Goal: Book appointment/travel/reservation

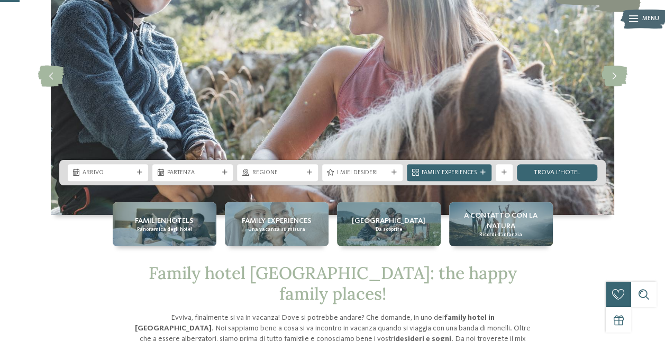
scroll to position [106, 0]
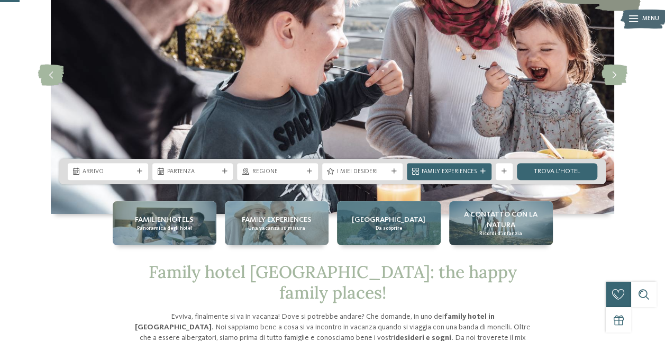
click at [425, 234] on div "Alto Adige Da scoprire" at bounding box center [389, 223] width 104 height 44
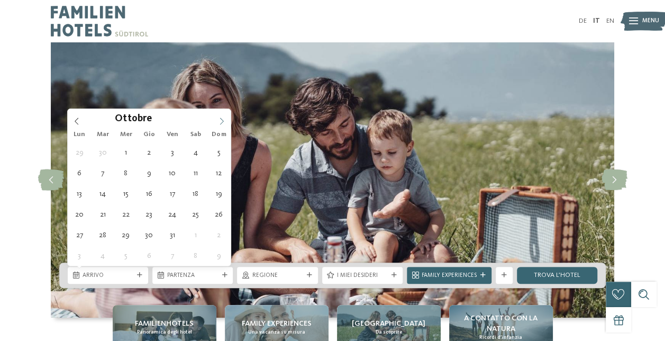
click at [224, 120] on icon at bounding box center [221, 120] width 7 height 7
type input "****"
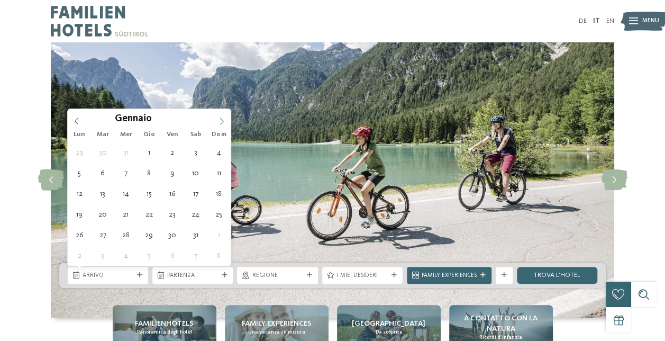
click at [224, 120] on icon at bounding box center [221, 120] width 7 height 7
type div "14.02.2026"
type input "****"
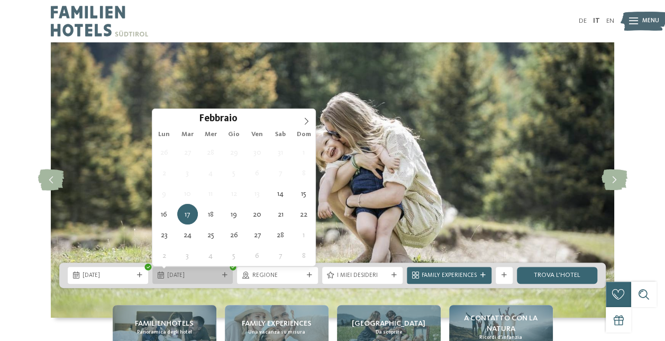
click at [229, 280] on div "17.02.2026" at bounding box center [192, 275] width 80 height 17
type div "18.02.2026"
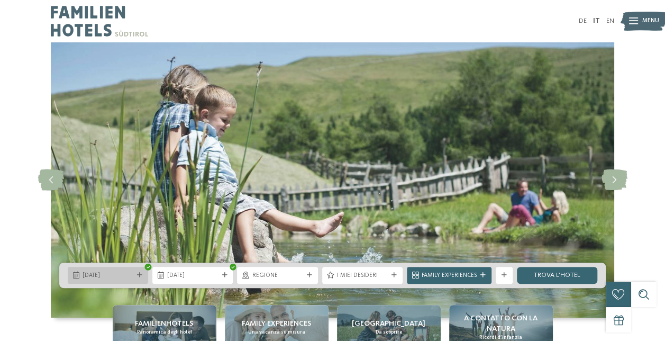
click at [146, 274] on div "14.02.2026" at bounding box center [108, 275] width 80 height 17
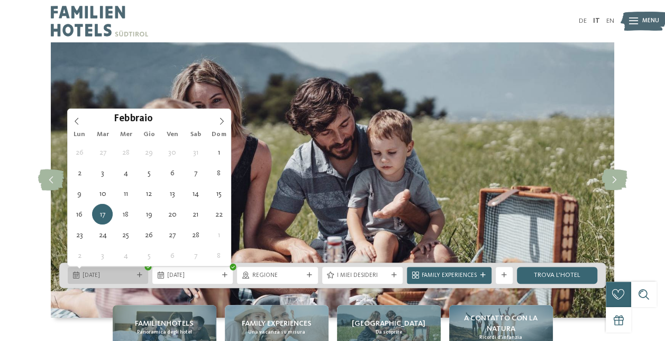
click at [126, 271] on span "17.02.2026" at bounding box center [107, 275] width 51 height 8
type div "14.02.2026"
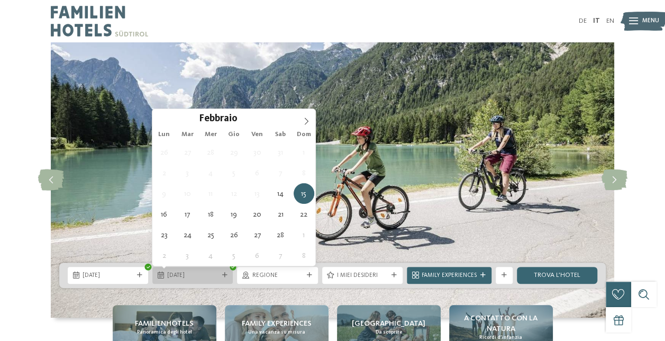
click at [217, 275] on span "15.02.2026" at bounding box center [192, 275] width 51 height 8
type div "17.02.2026"
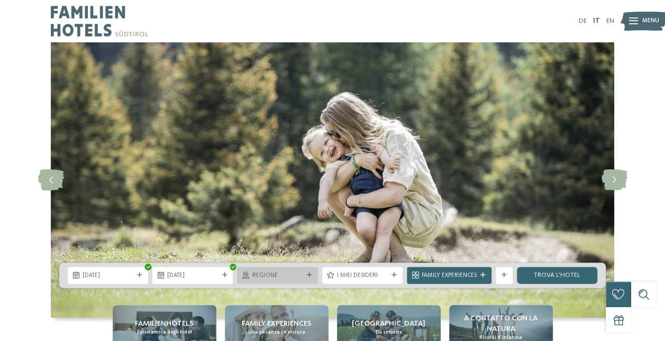
click at [313, 279] on div "Regione" at bounding box center [277, 275] width 80 height 17
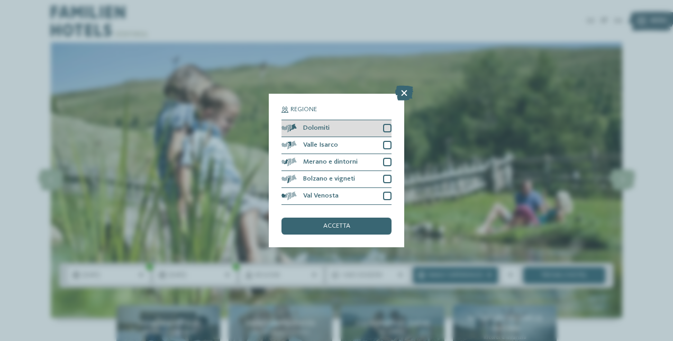
click at [382, 126] on div "Dolomiti" at bounding box center [336, 128] width 110 height 17
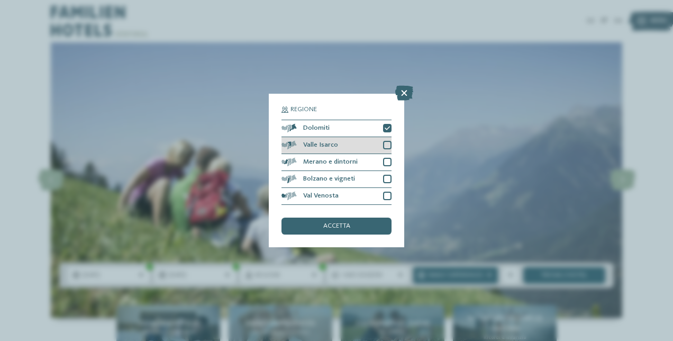
click at [388, 143] on div at bounding box center [387, 145] width 8 height 8
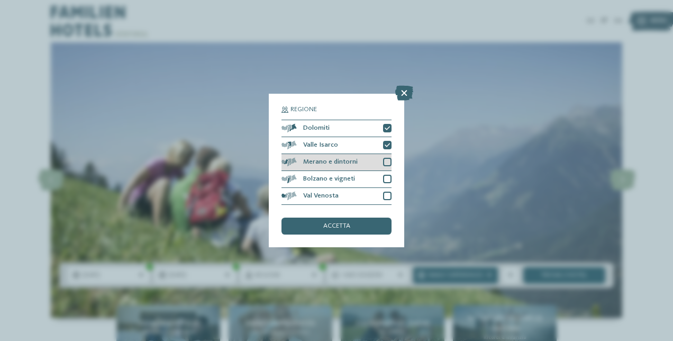
click at [385, 160] on div at bounding box center [387, 162] width 8 height 8
click at [366, 225] on div "accetta" at bounding box center [336, 225] width 110 height 17
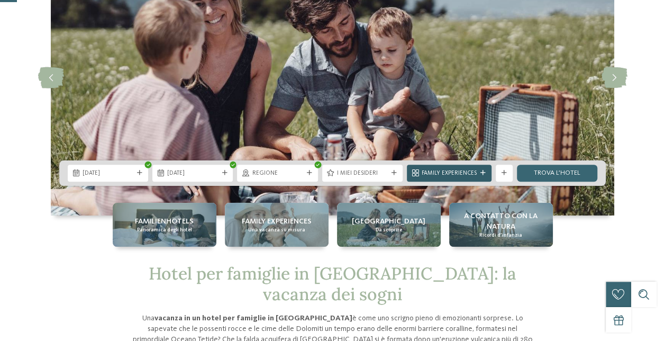
scroll to position [106, 0]
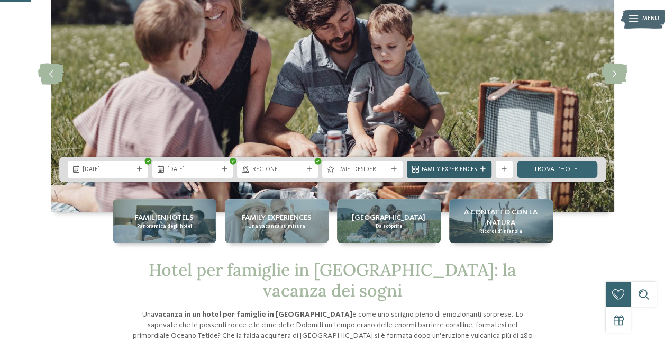
click at [484, 167] on icon at bounding box center [482, 169] width 5 height 5
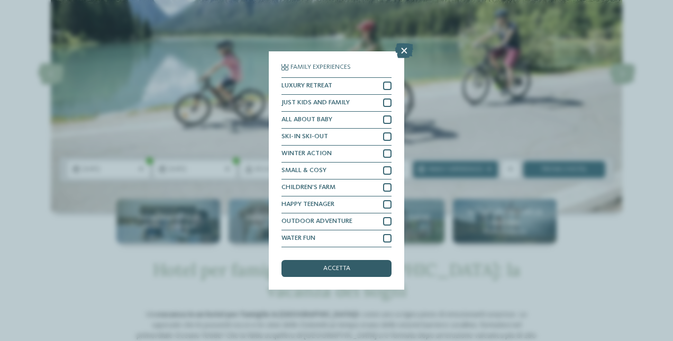
click at [350, 265] on div "accetta" at bounding box center [336, 268] width 110 height 17
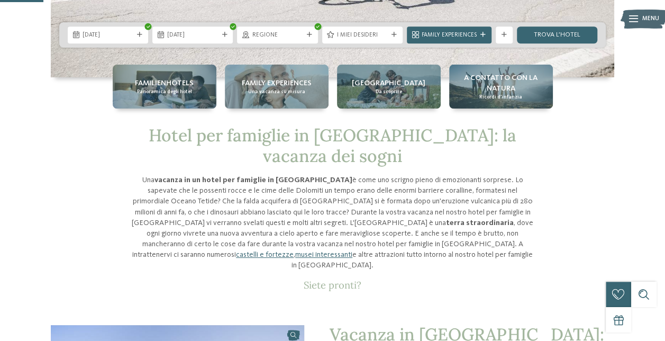
scroll to position [264, 0]
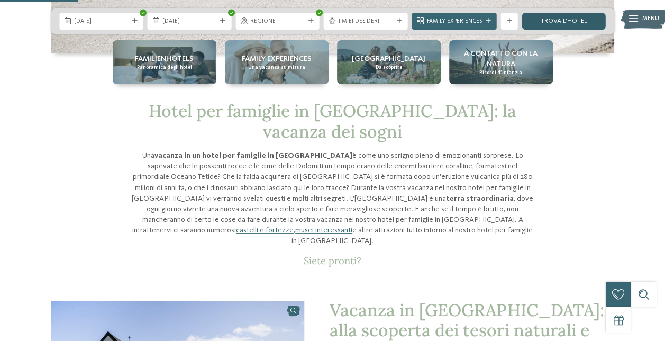
click at [571, 20] on link "trova l’hotel" at bounding box center [563, 21] width 84 height 17
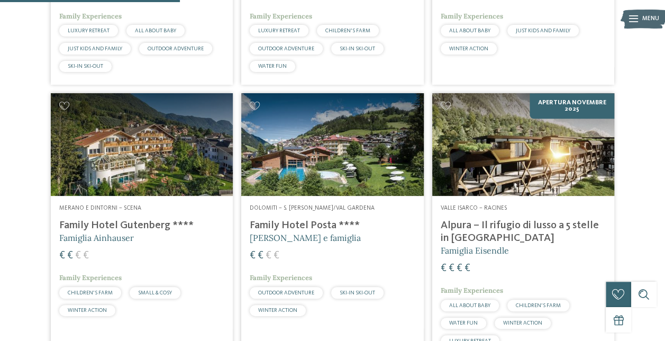
scroll to position [526, 0]
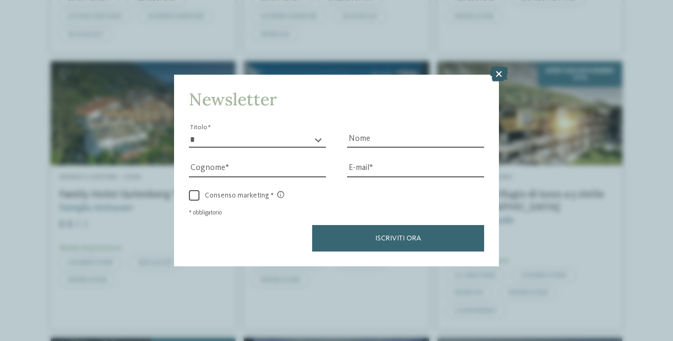
click at [502, 74] on icon at bounding box center [499, 74] width 18 height 15
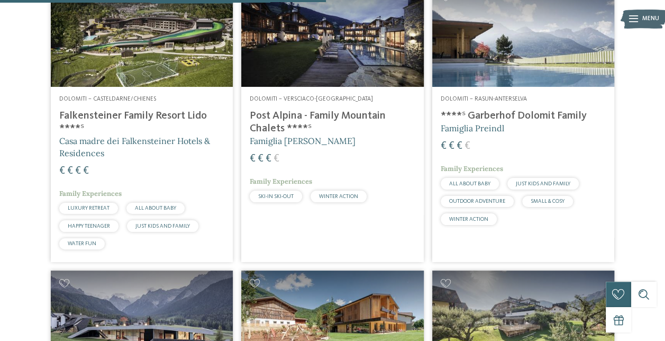
scroll to position [847, 0]
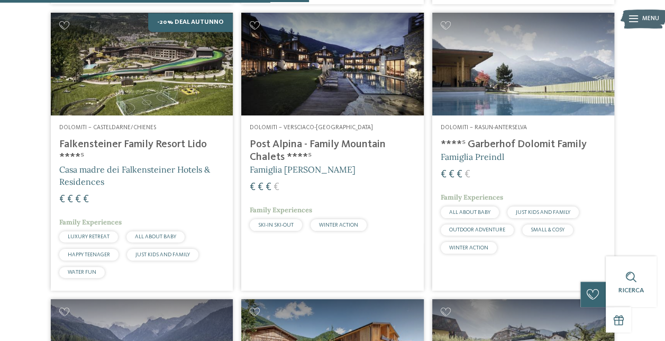
click at [517, 135] on div "Dolomiti – Rasun-Anterselva ****ˢ Garberhof Dolomit Family Famiglia Preindl € €…" at bounding box center [523, 190] width 182 height 151
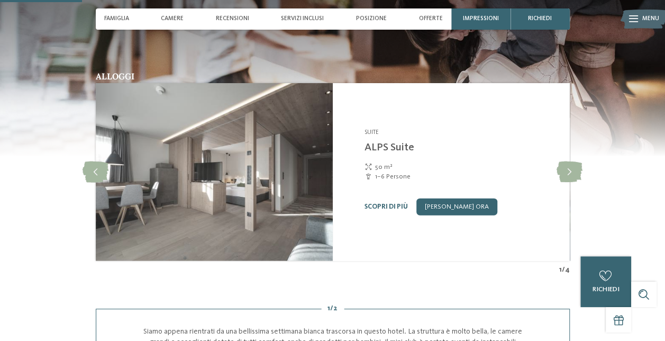
scroll to position [2, 0]
